Goal: Find specific page/section: Find specific page/section

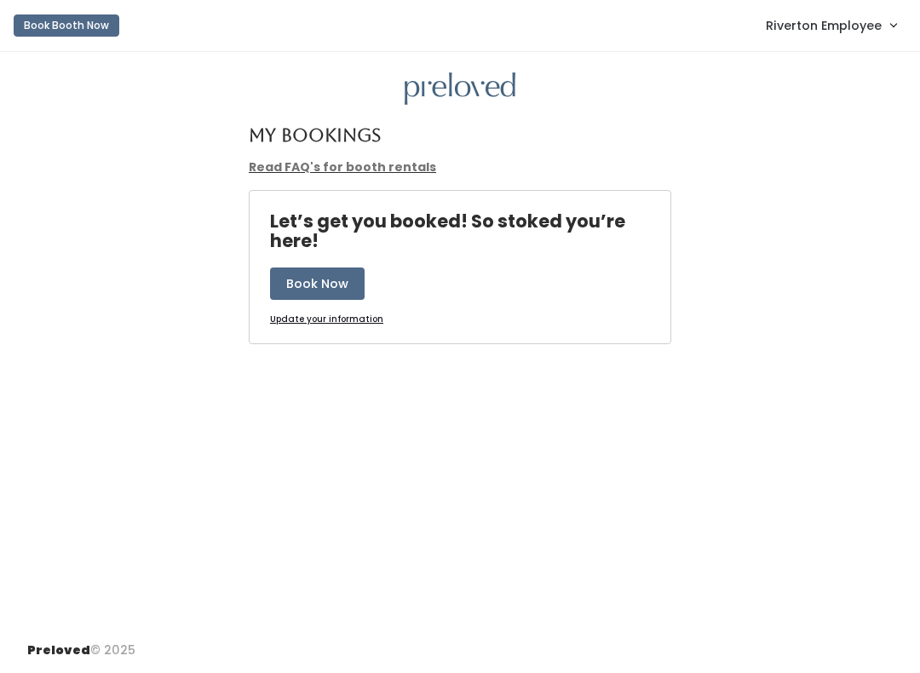
click at [823, 35] on span "Riverton Employee" at bounding box center [824, 25] width 116 height 19
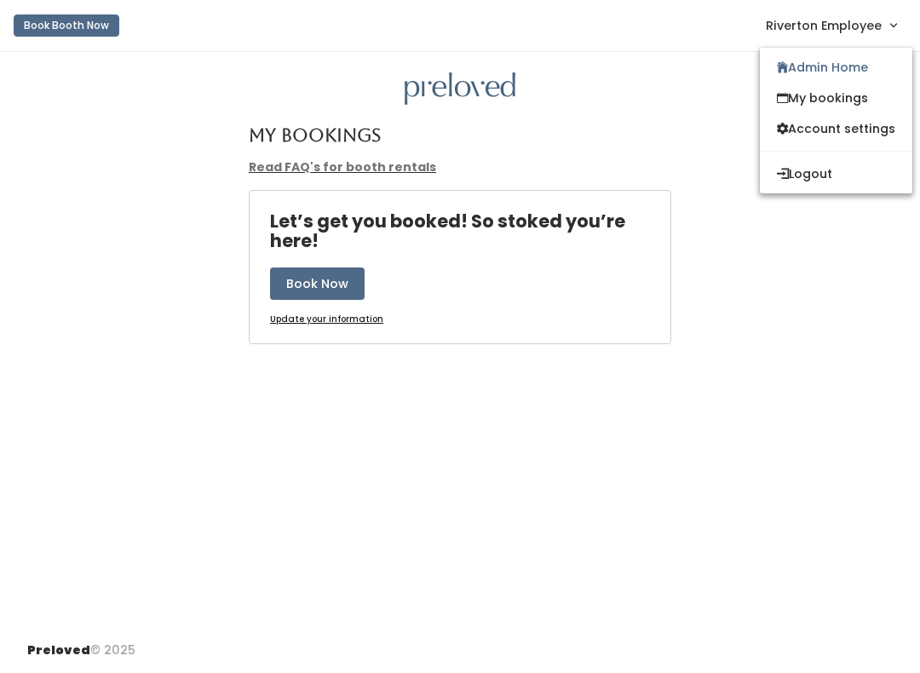
click at [808, 69] on link "Admin Home" at bounding box center [836, 67] width 153 height 31
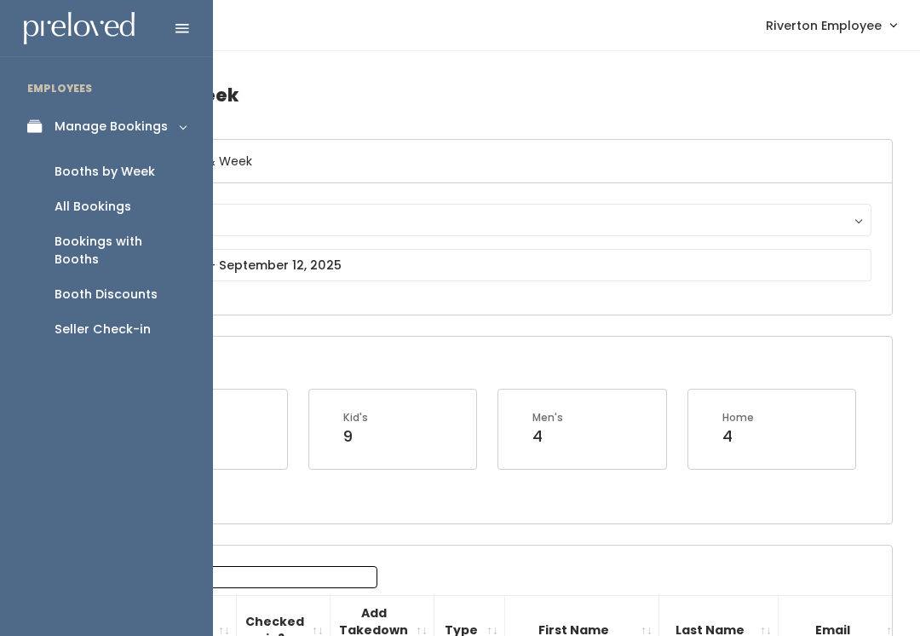
click at [129, 174] on div "Booths by Week" at bounding box center [105, 172] width 101 height 18
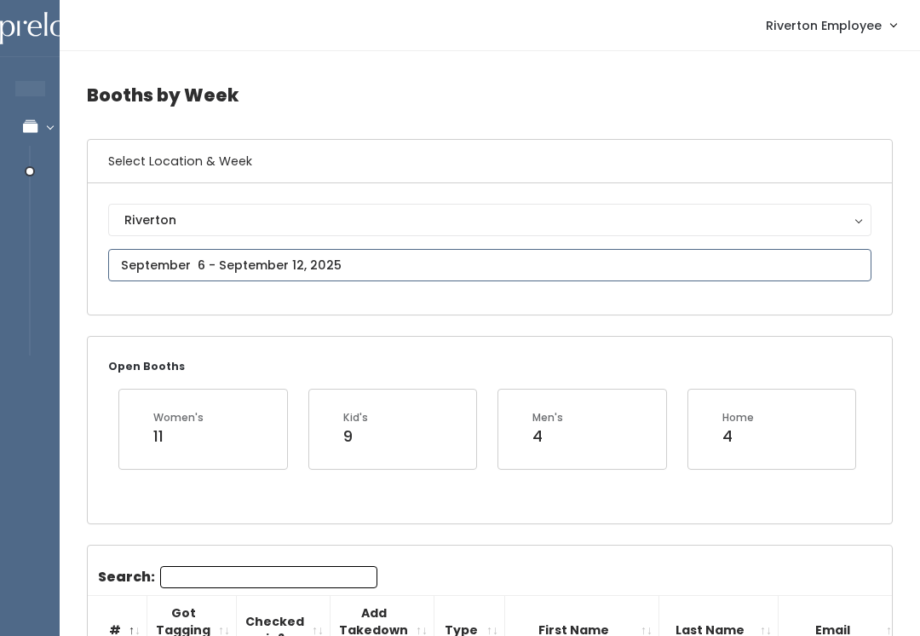
click at [702, 258] on input "text" at bounding box center [489, 265] width 763 height 32
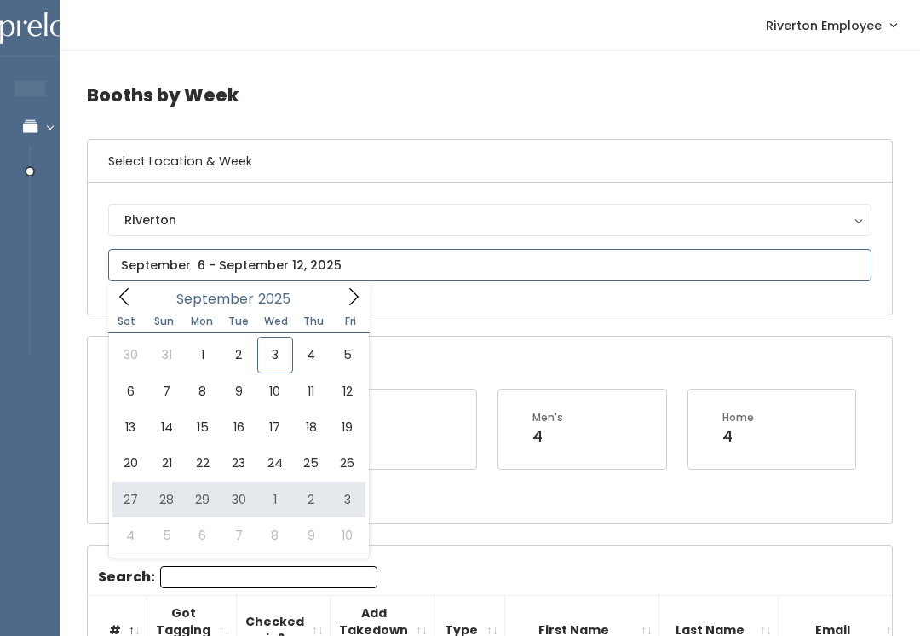
type input "September 27 to October 3"
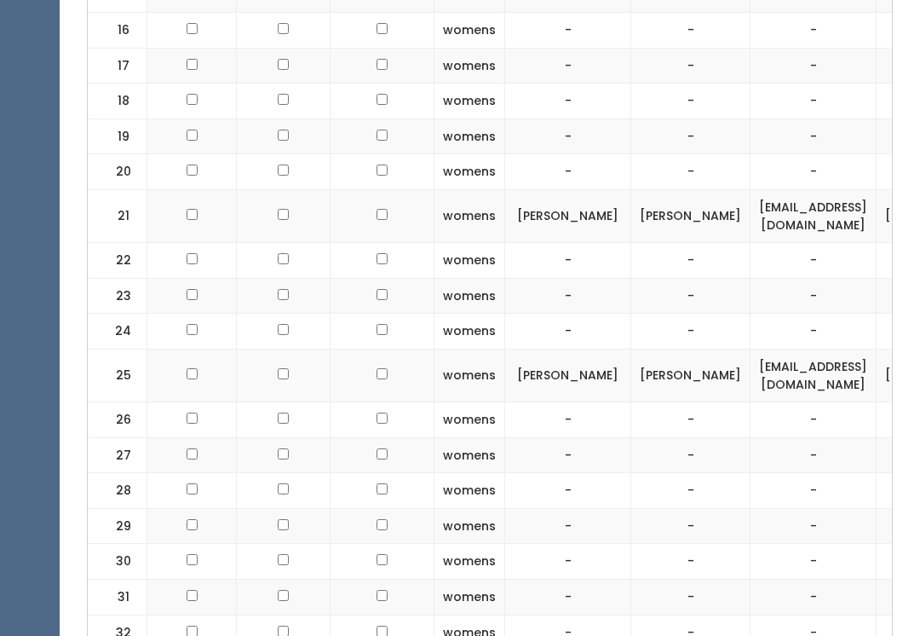
scroll to position [1224, 0]
